Goal: Task Accomplishment & Management: Manage account settings

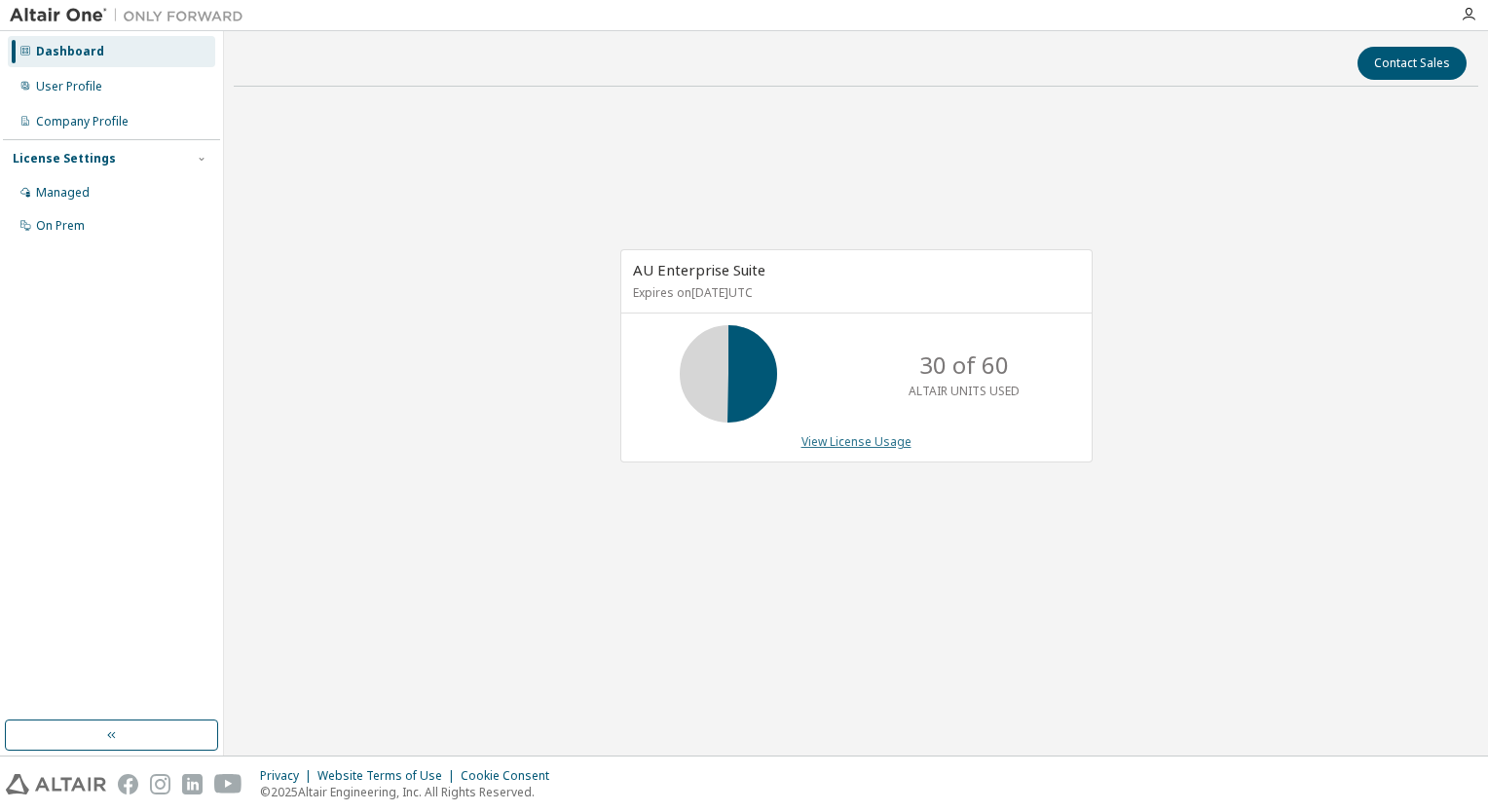
click at [848, 441] on link "View License Usage" at bounding box center [856, 441] width 110 height 17
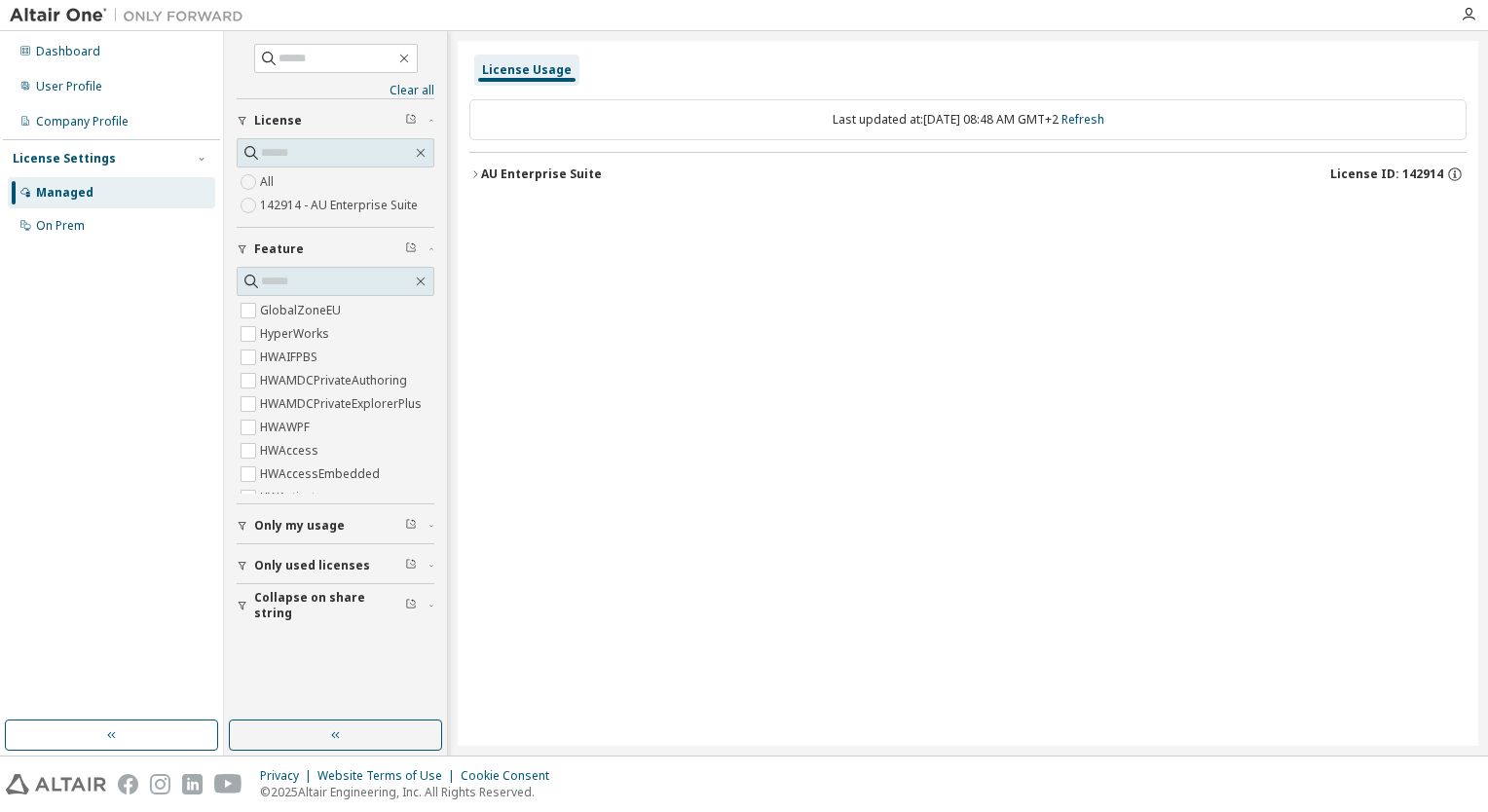
click at [492, 173] on div "AU Enterprise Suite" at bounding box center [541, 175] width 121 height 16
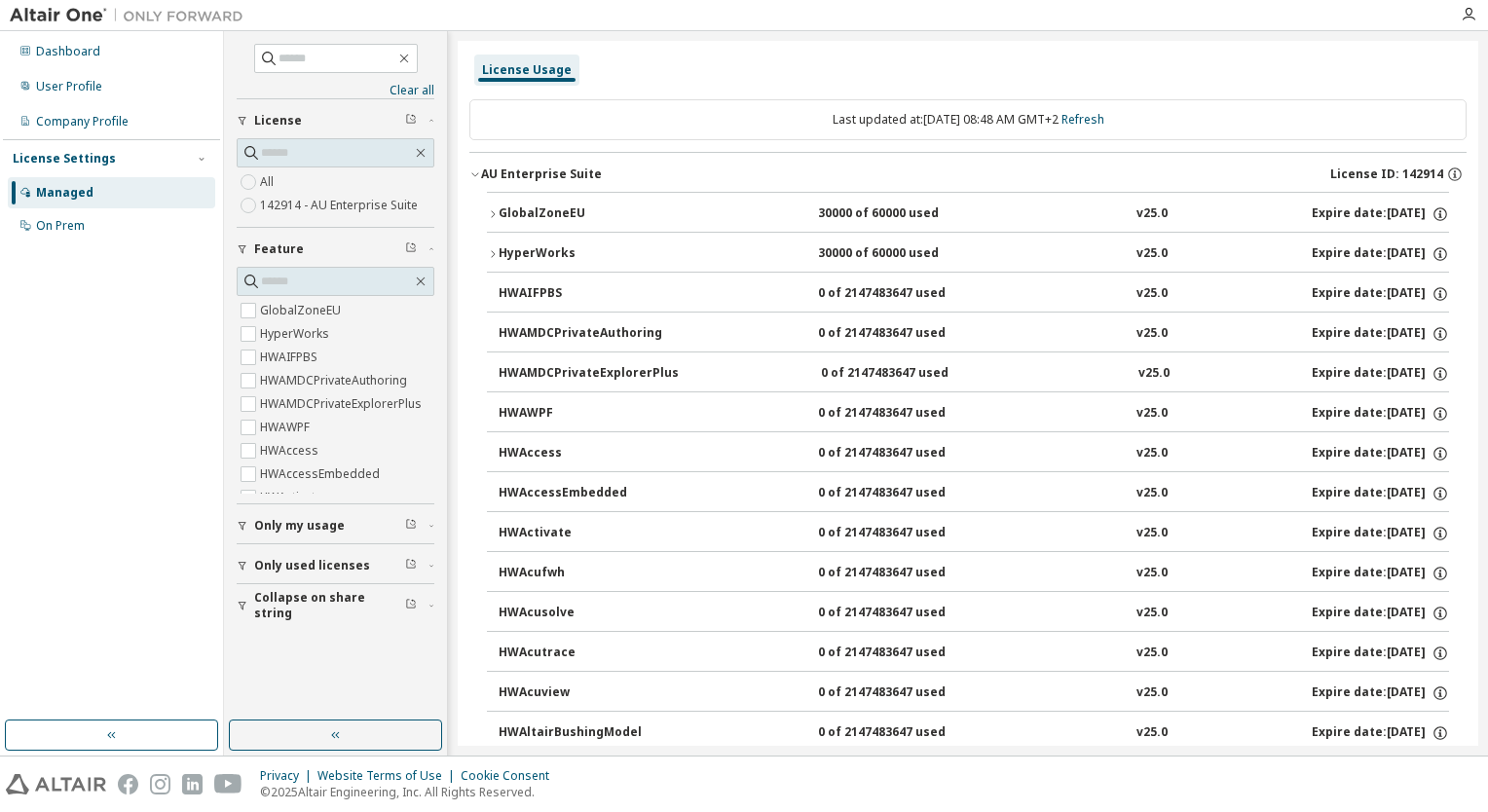
click at [520, 207] on div "GlobalZoneEU" at bounding box center [586, 215] width 175 height 18
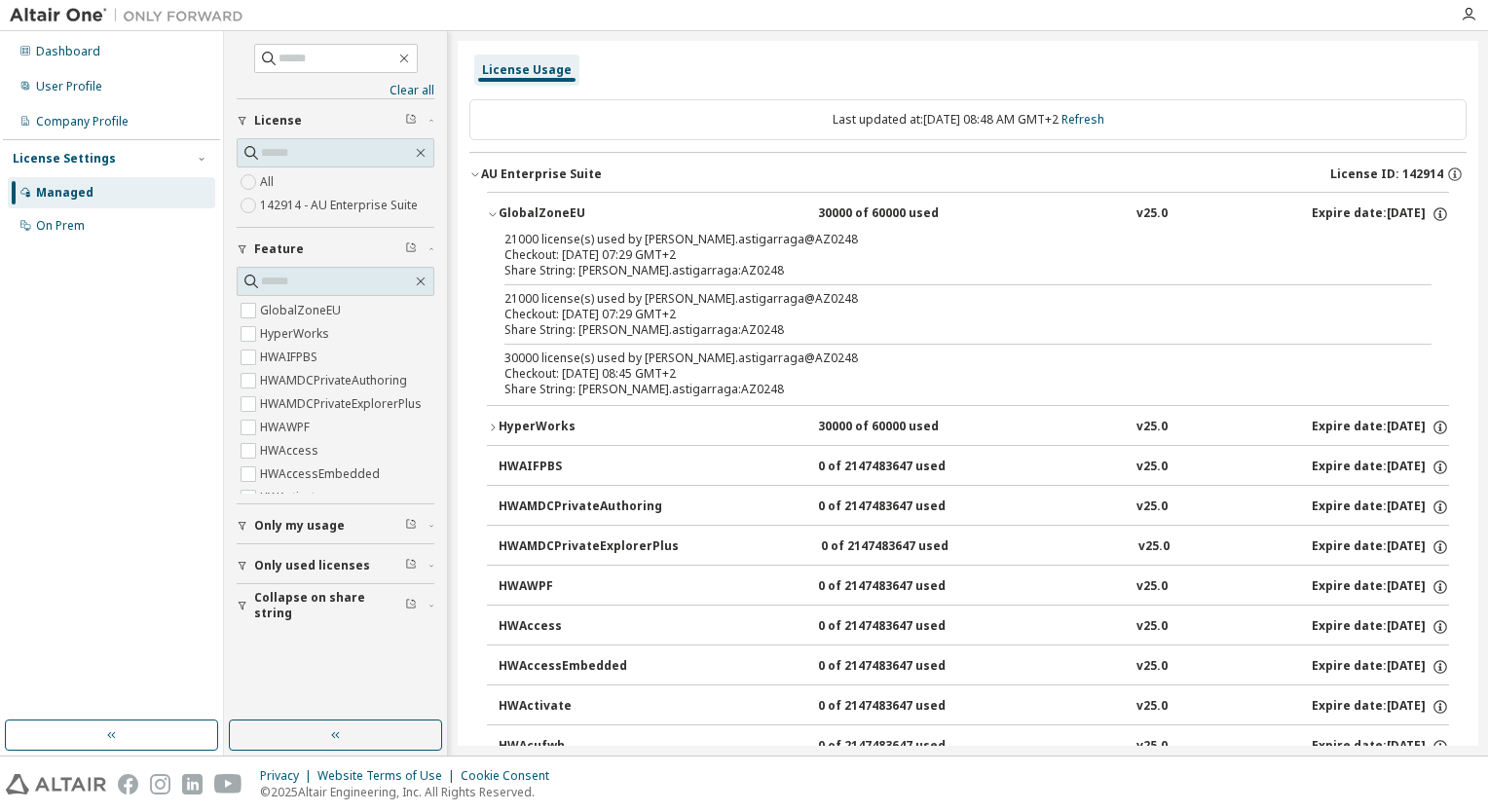
click at [519, 209] on div "GlobalZoneEU" at bounding box center [586, 215] width 175 height 18
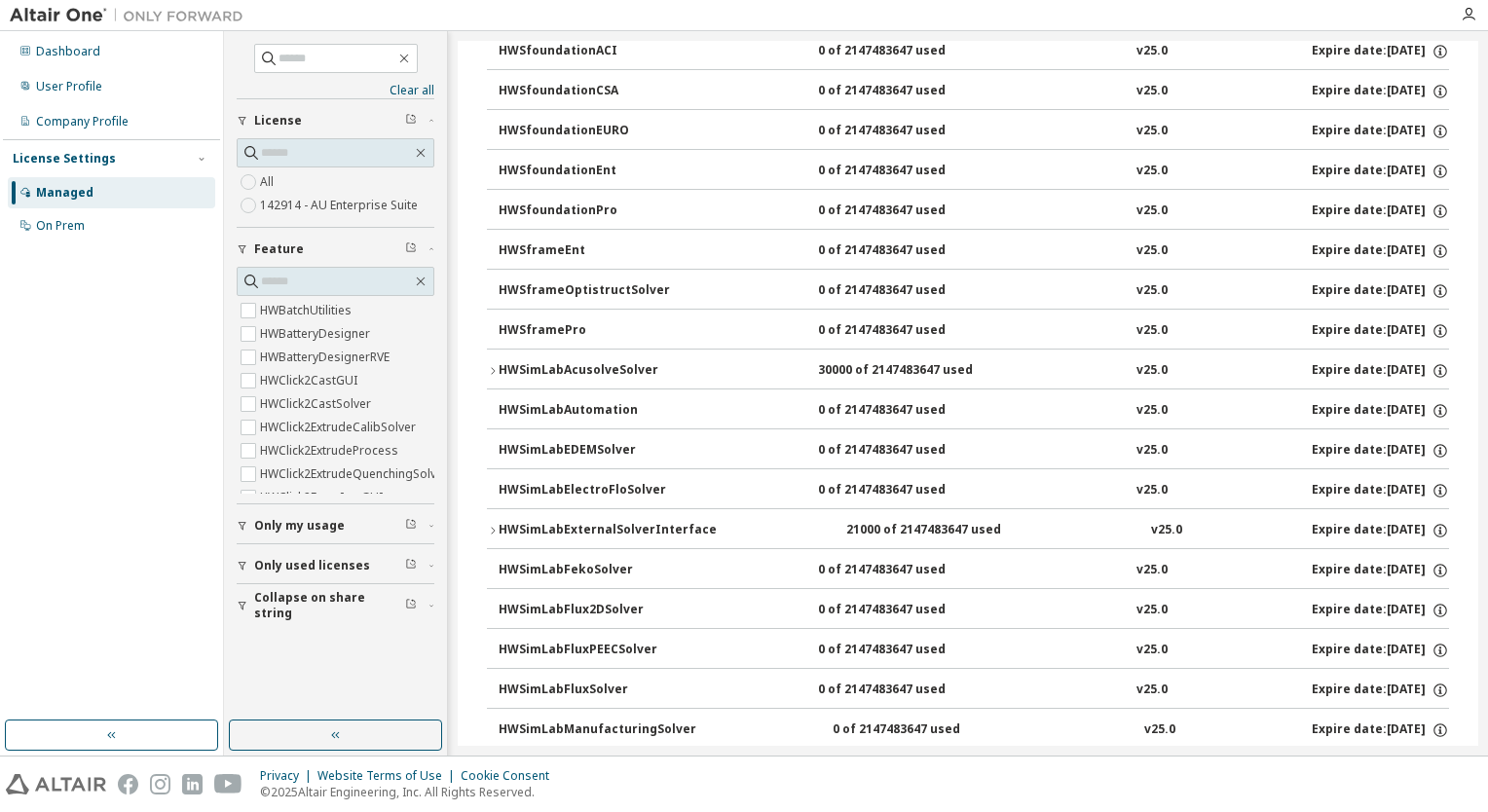
scroll to position [19080, 0]
click at [533, 364] on div "HWSimLabAcusolveSolver" at bounding box center [586, 373] width 175 height 18
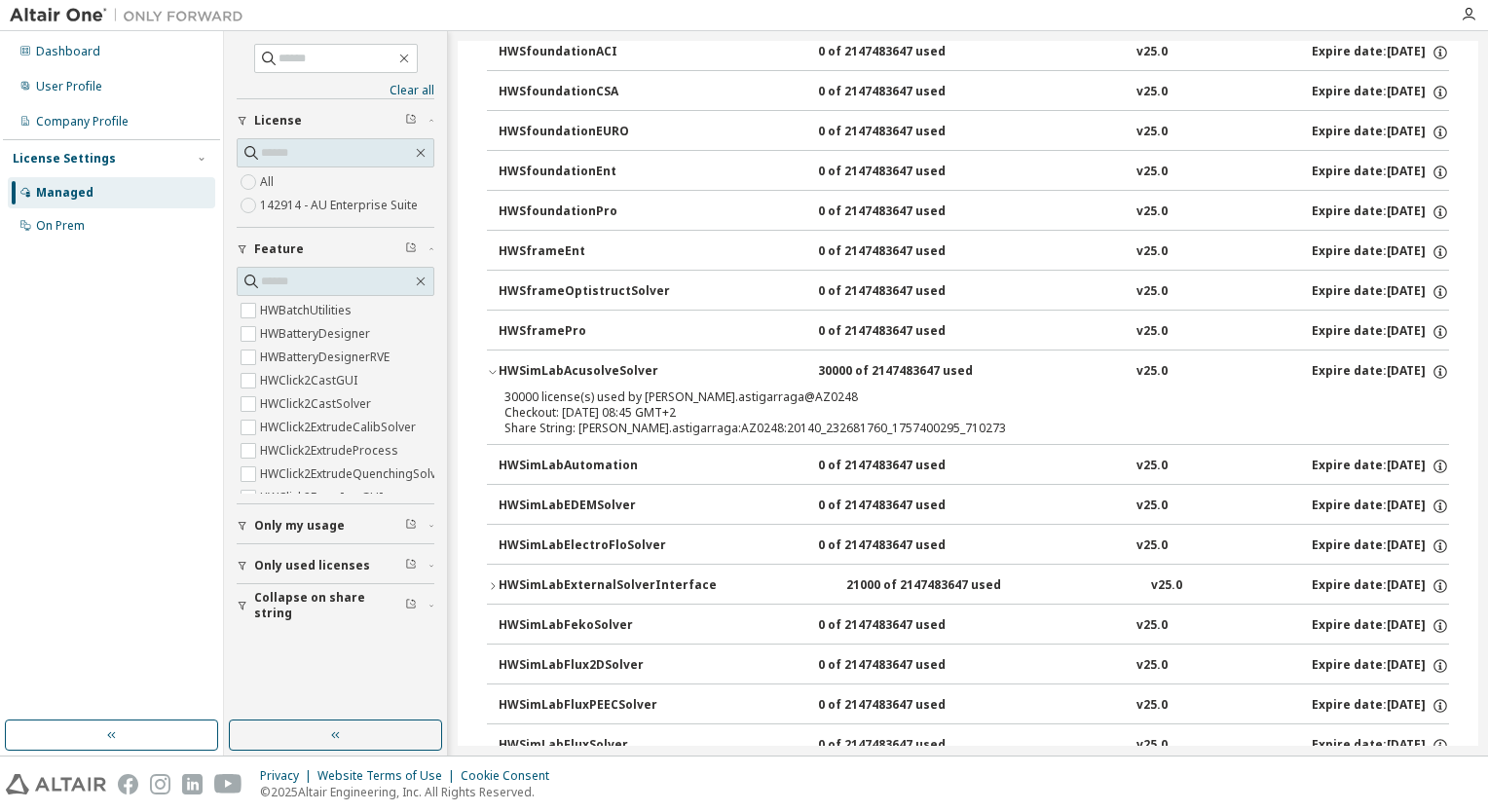
click at [519, 364] on div "HWSimLabAcusolveSolver" at bounding box center [586, 373] width 175 height 18
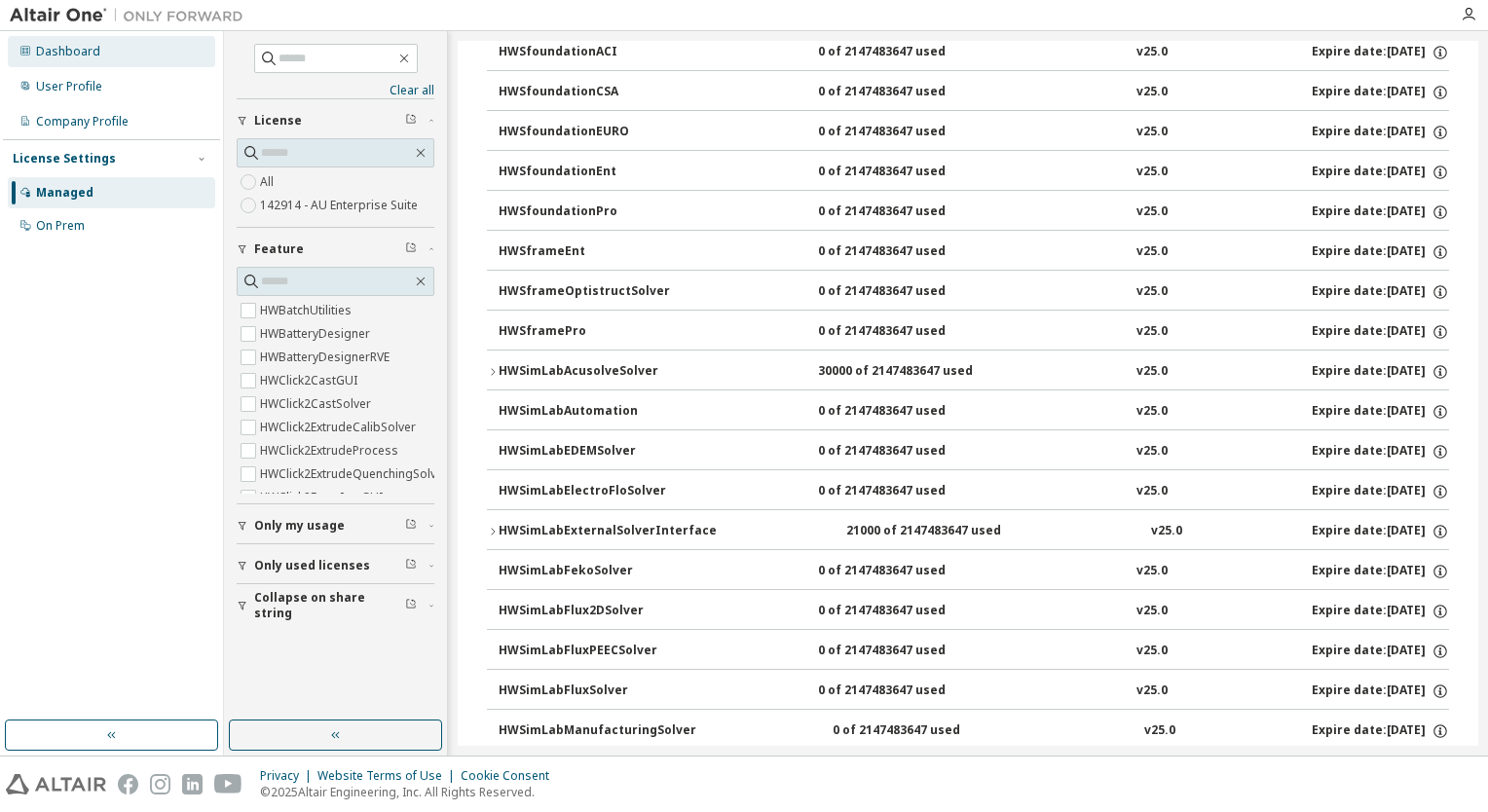
click at [75, 51] on div "Dashboard" at bounding box center [68, 52] width 64 height 16
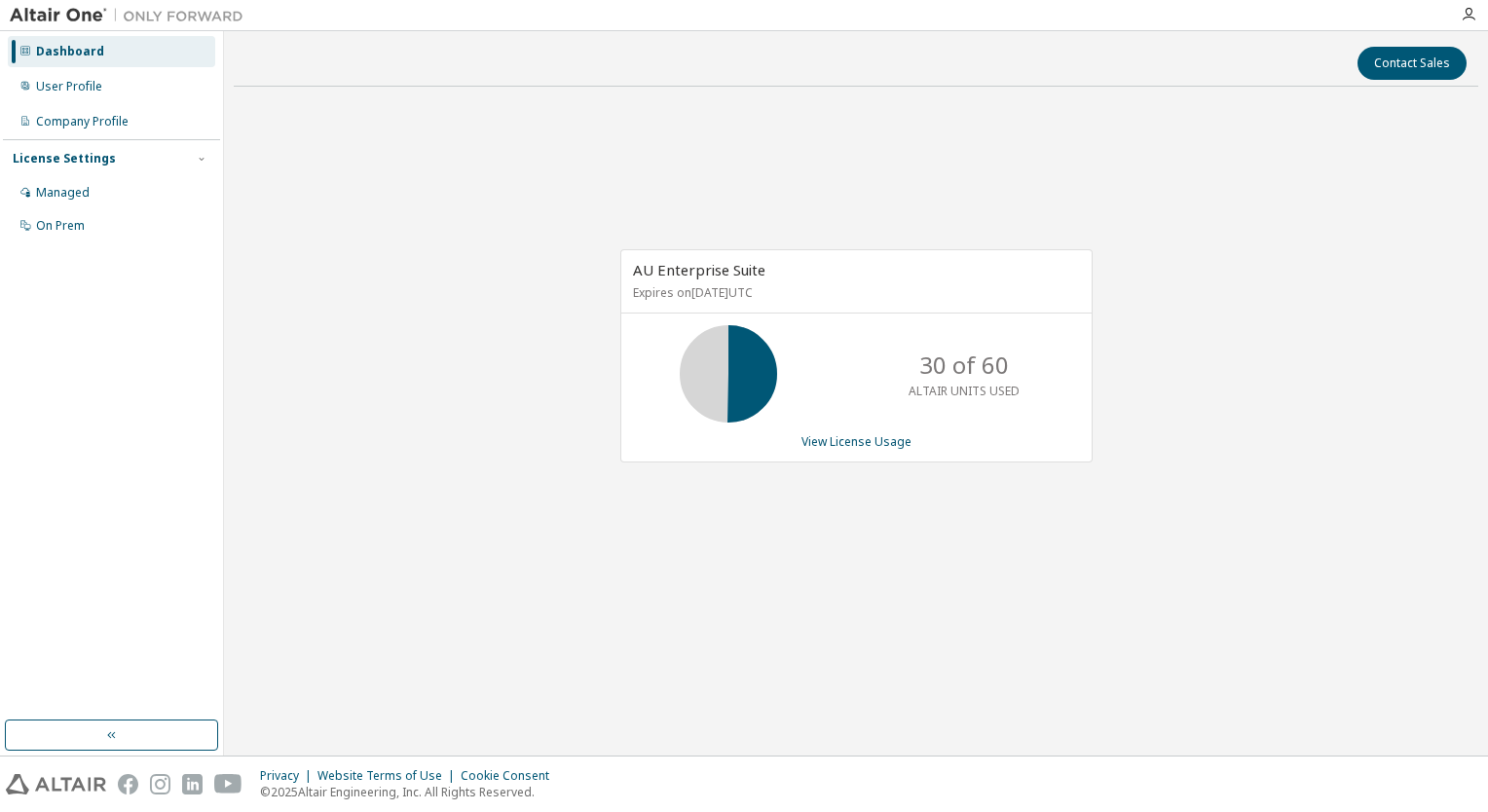
click at [994, 647] on div "Contact Sales AU Enterprise Suite Expires on April 16, 2026 UTC 30 of 60 ALTAIR…" at bounding box center [856, 394] width 1245 height 705
